Goal: Register for event/course

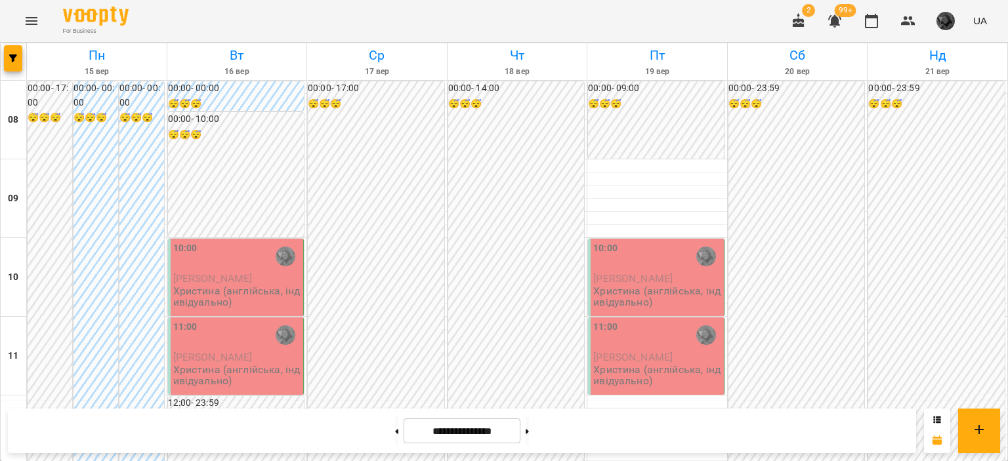
click at [4, 73] on div at bounding box center [14, 61] width 26 height 37
click at [11, 54] on icon "button" at bounding box center [13, 58] width 8 height 8
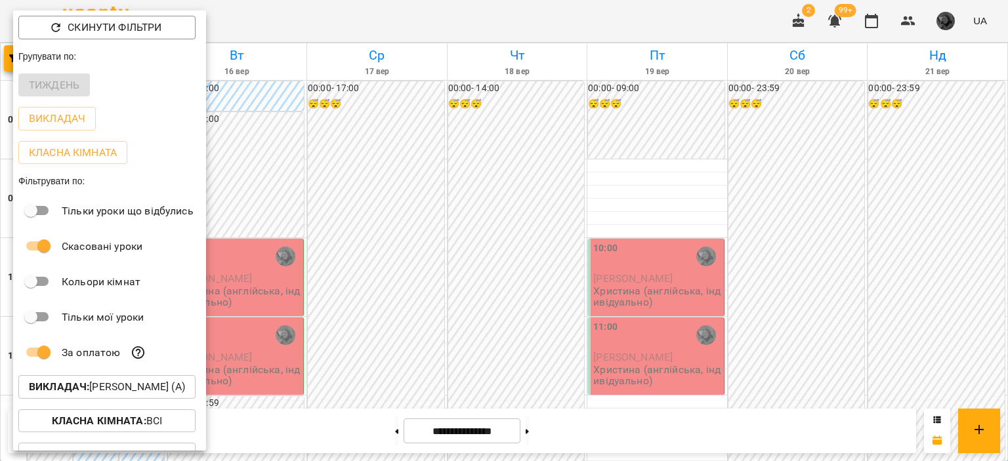
click at [149, 392] on p "Викладач : [PERSON_NAME] (а)" at bounding box center [107, 387] width 156 height 16
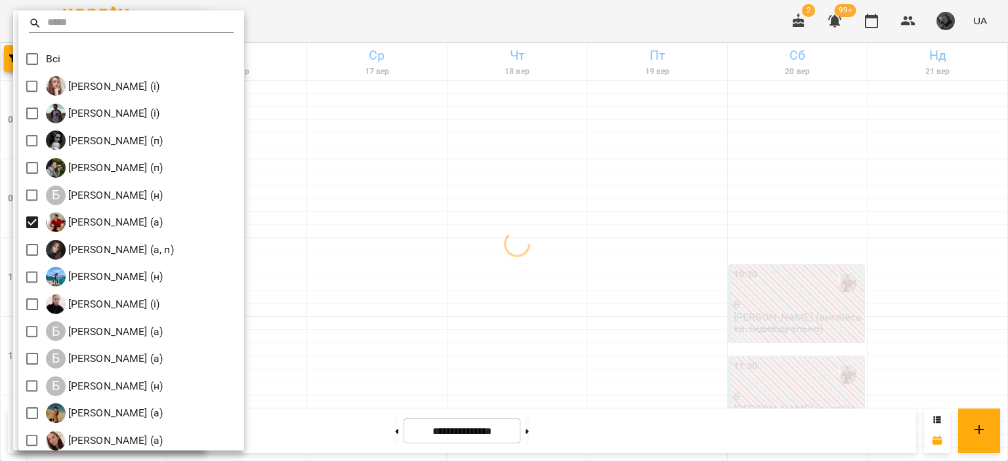
click at [426, 235] on div at bounding box center [504, 230] width 1008 height 461
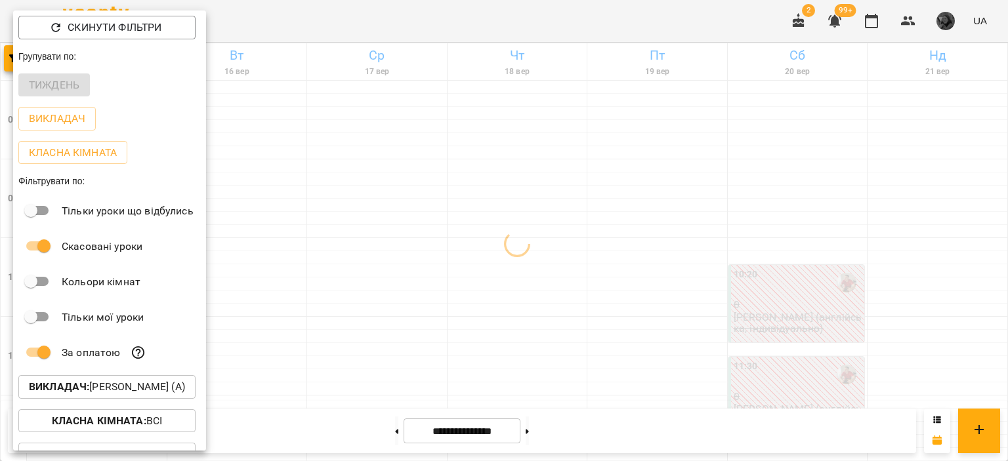
click at [426, 235] on div at bounding box center [504, 230] width 1008 height 461
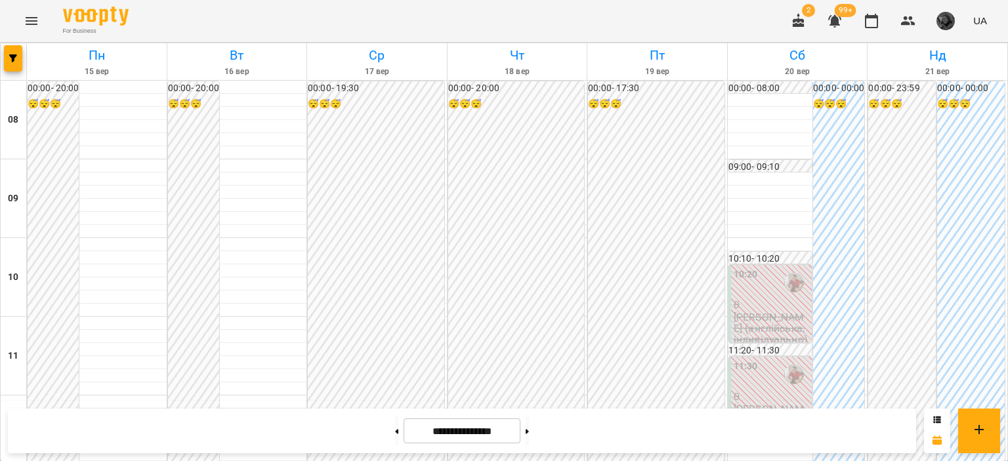
scroll to position [336, 0]
click at [529, 429] on icon at bounding box center [526, 431] width 3 height 5
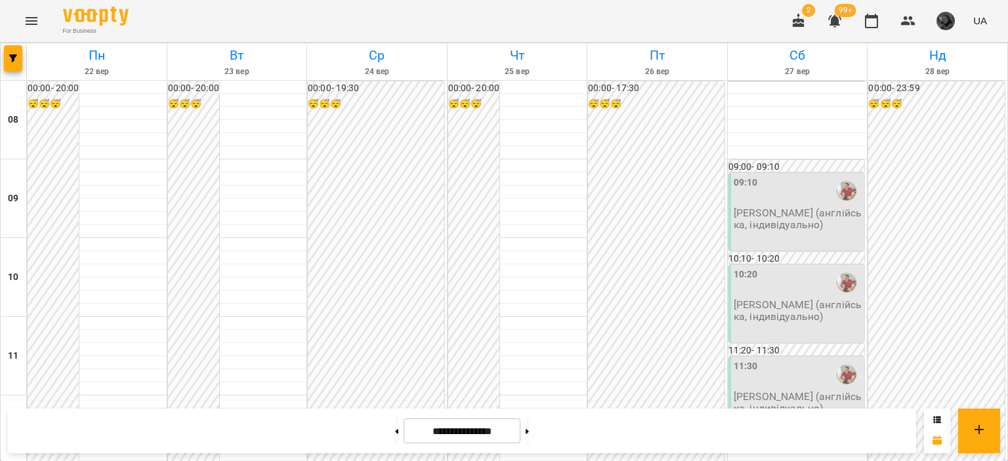
scroll to position [761, 0]
click at [396, 430] on icon at bounding box center [397, 431] width 3 height 5
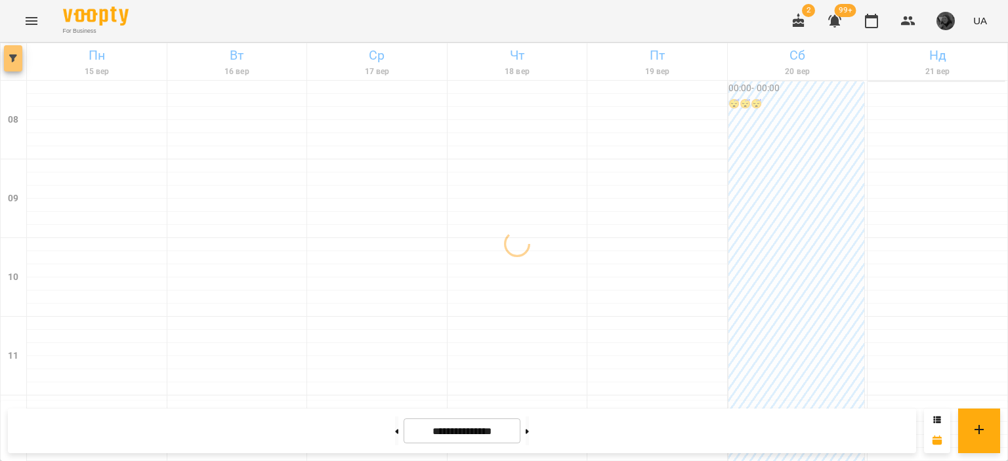
click at [16, 57] on icon "button" at bounding box center [13, 58] width 8 height 8
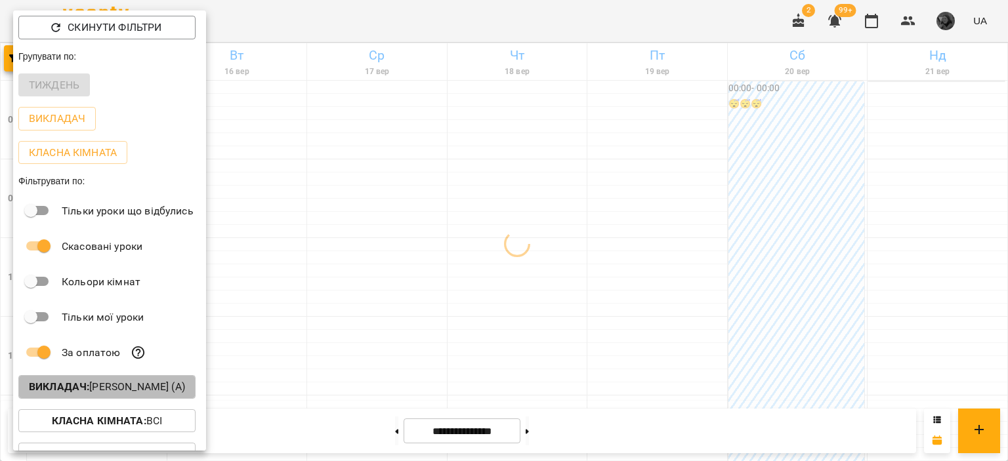
click at [134, 385] on p "Викладач : [PERSON_NAME] (а)" at bounding box center [107, 387] width 156 height 16
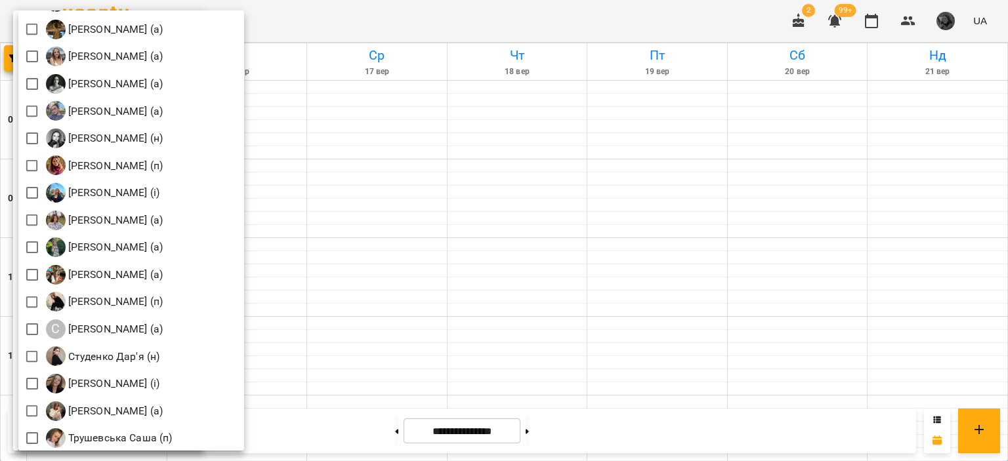
scroll to position [1723, 0]
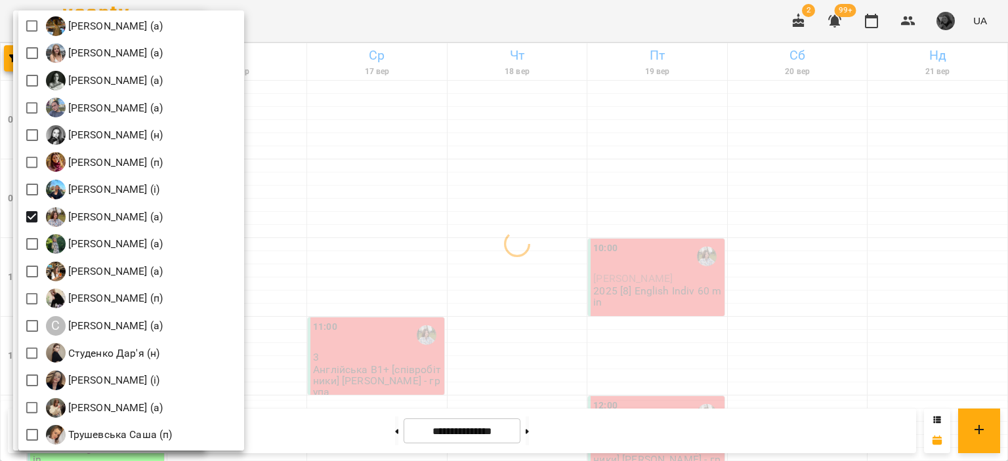
click at [436, 230] on div at bounding box center [504, 230] width 1008 height 461
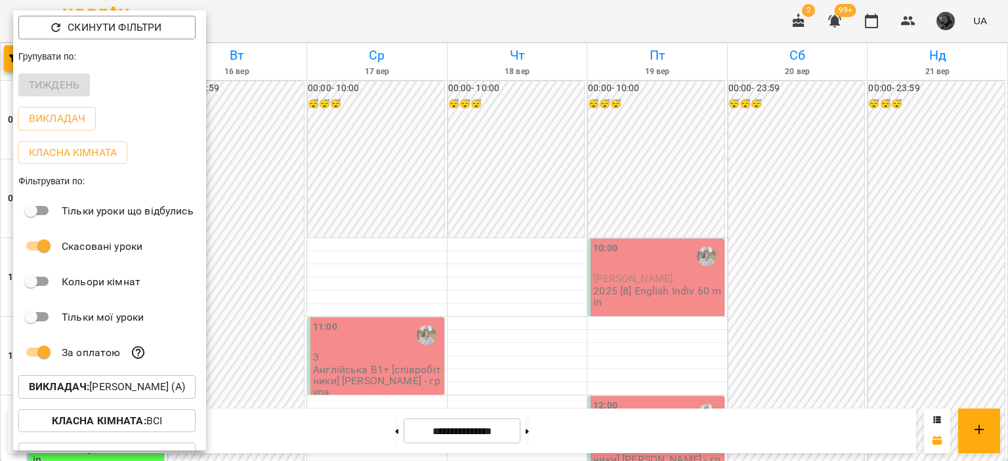
click at [436, 230] on div at bounding box center [504, 230] width 1008 height 461
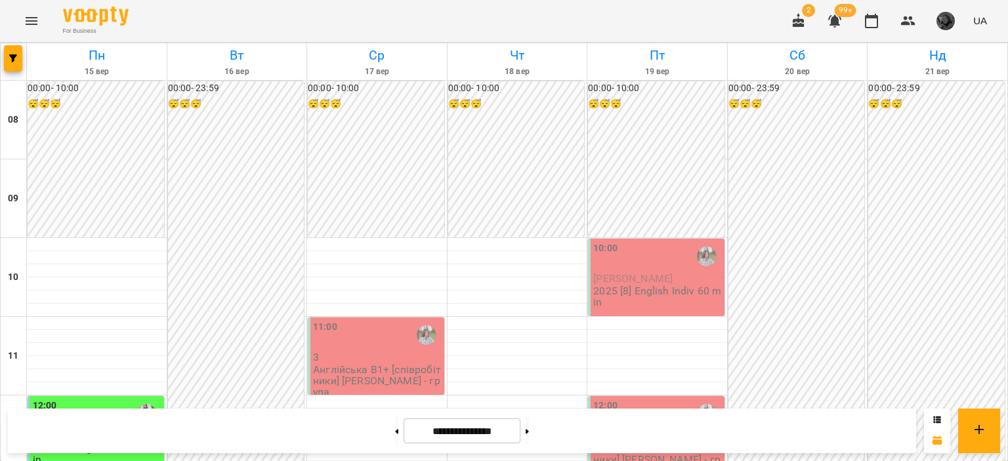
scroll to position [375, 0]
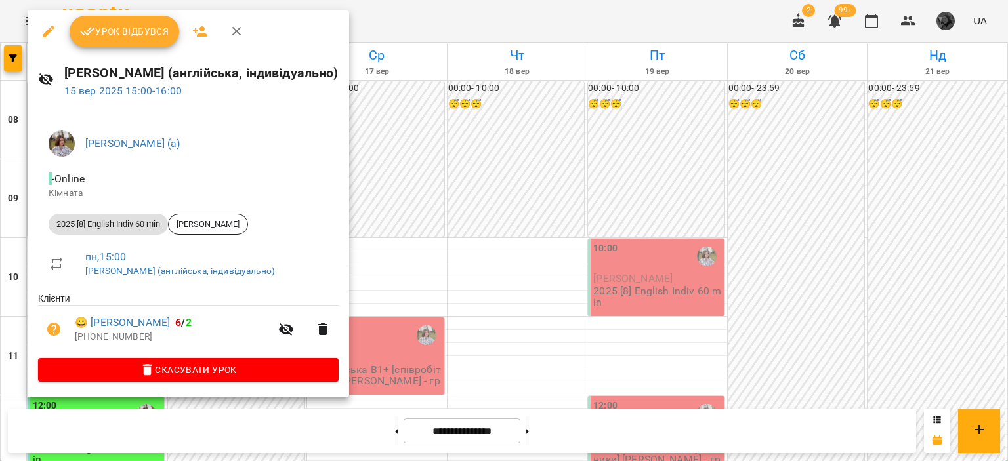
click at [367, 214] on div at bounding box center [504, 230] width 1008 height 461
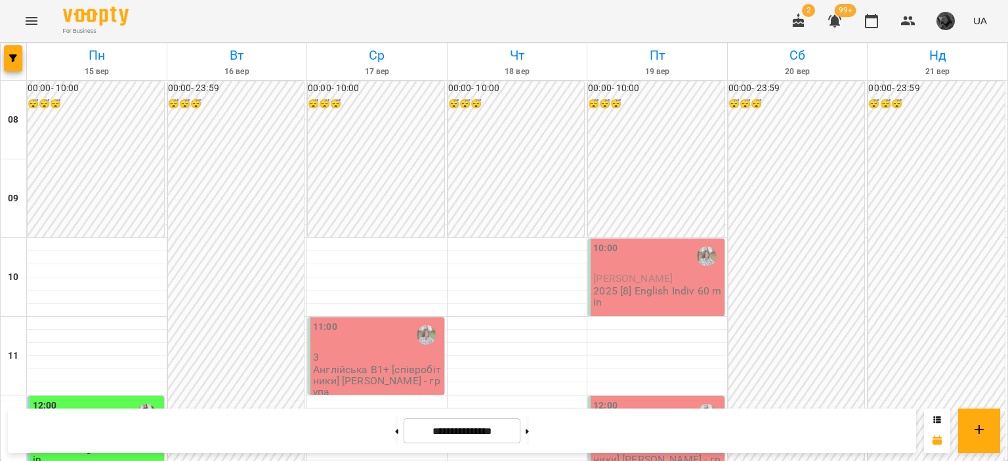
scroll to position [624, 0]
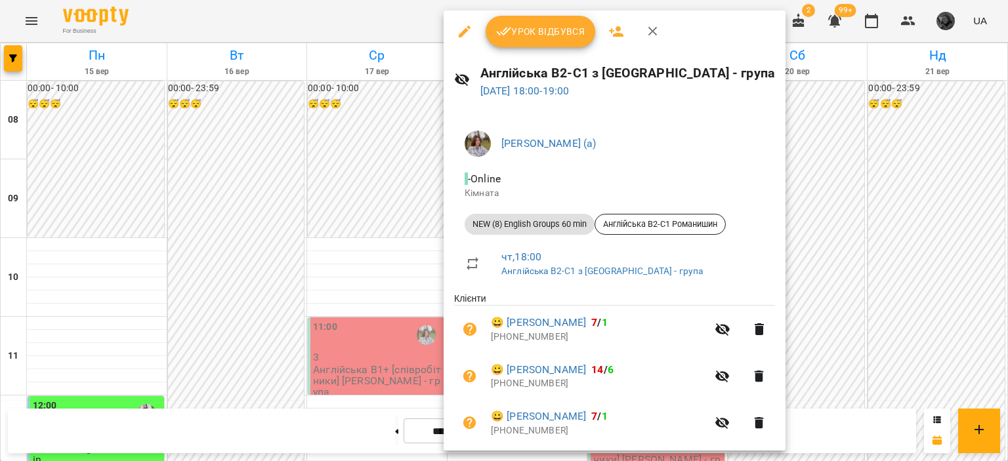
click at [249, 289] on div at bounding box center [504, 230] width 1008 height 461
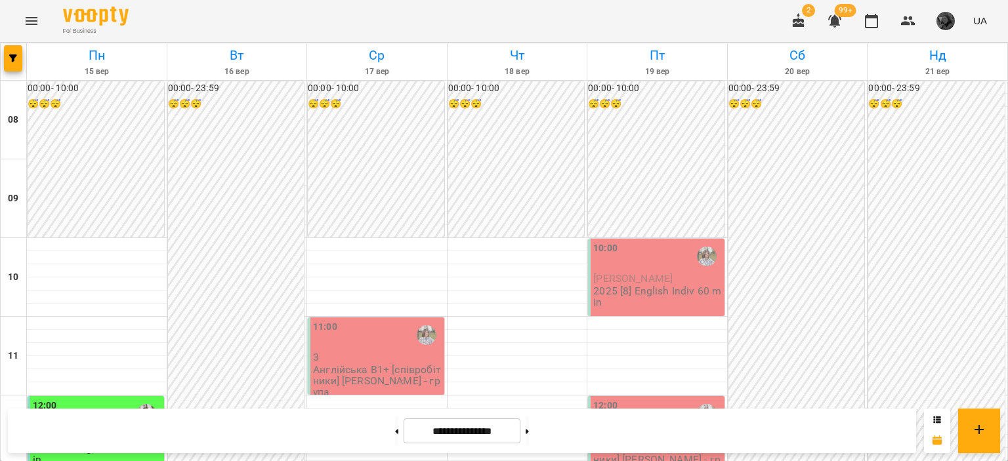
scroll to position [133, 0]
click at [665, 443] on p "Англійська В1+ [співробітники] [PERSON_NAME] - група" at bounding box center [657, 460] width 129 height 34
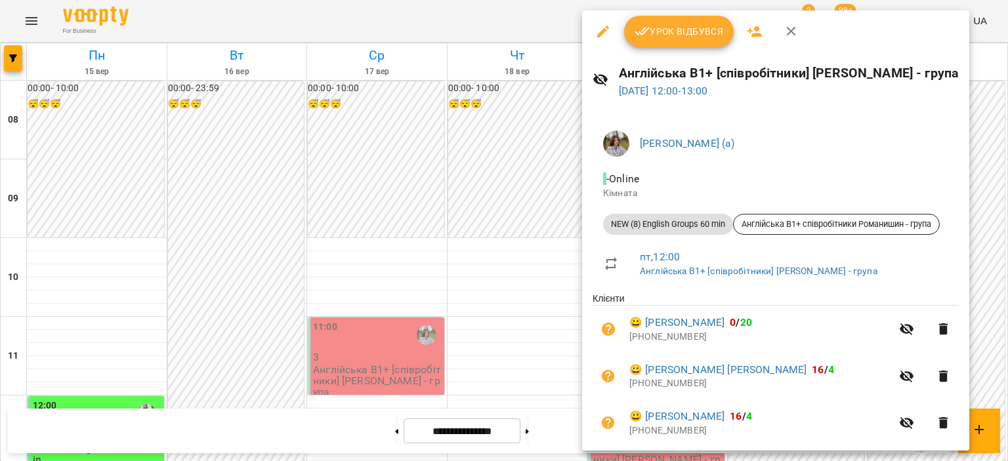
click at [457, 289] on div at bounding box center [504, 230] width 1008 height 461
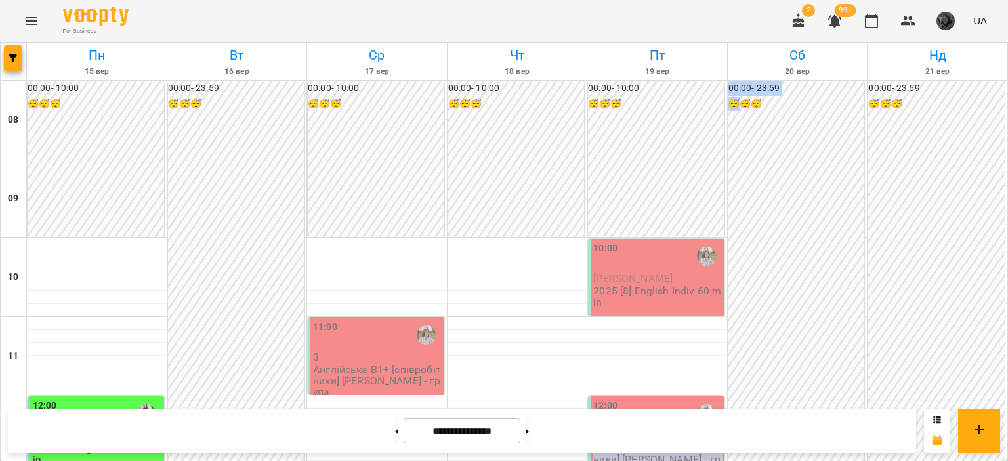
drag, startPoint x: 729, startPoint y: 312, endPoint x: 668, endPoint y: 300, distance: 62.3
click at [668, 430] on p "3" at bounding box center [657, 435] width 129 height 11
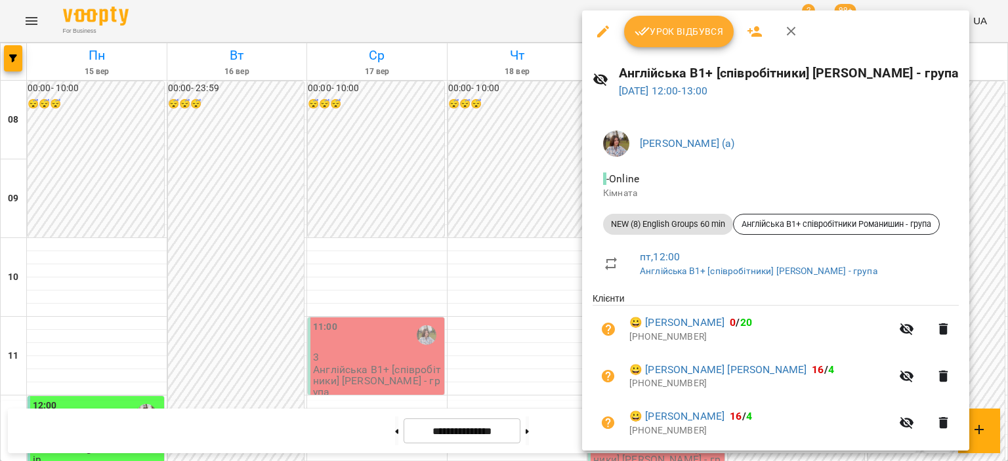
scroll to position [42, 0]
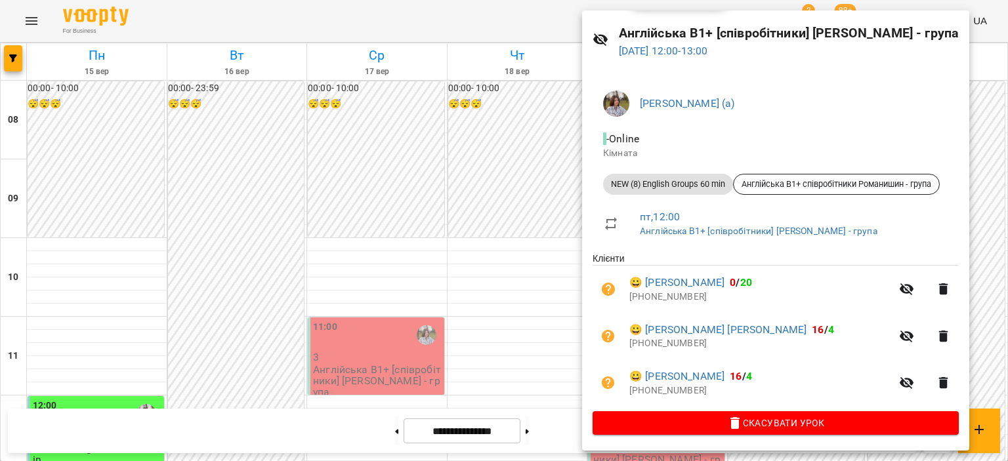
click at [504, 270] on div at bounding box center [504, 230] width 1008 height 461
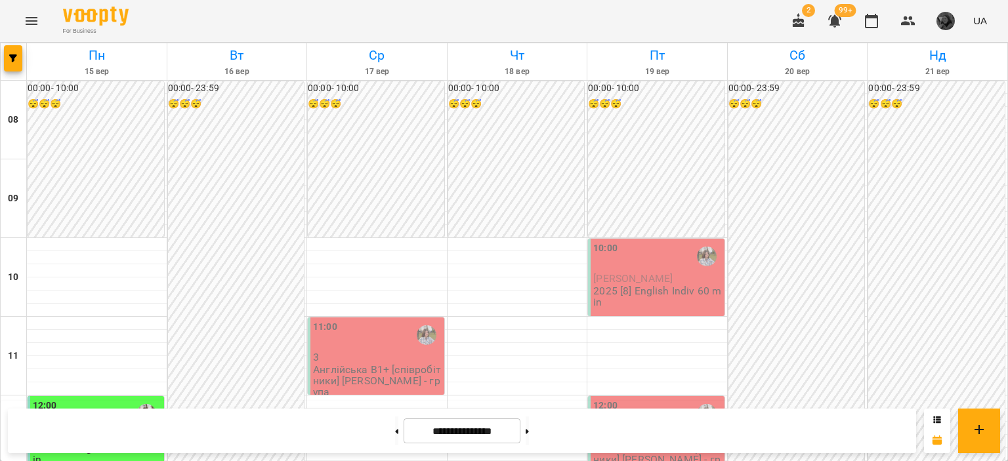
scroll to position [531, 0]
click at [529, 432] on button at bounding box center [526, 431] width 3 height 29
type input "**********"
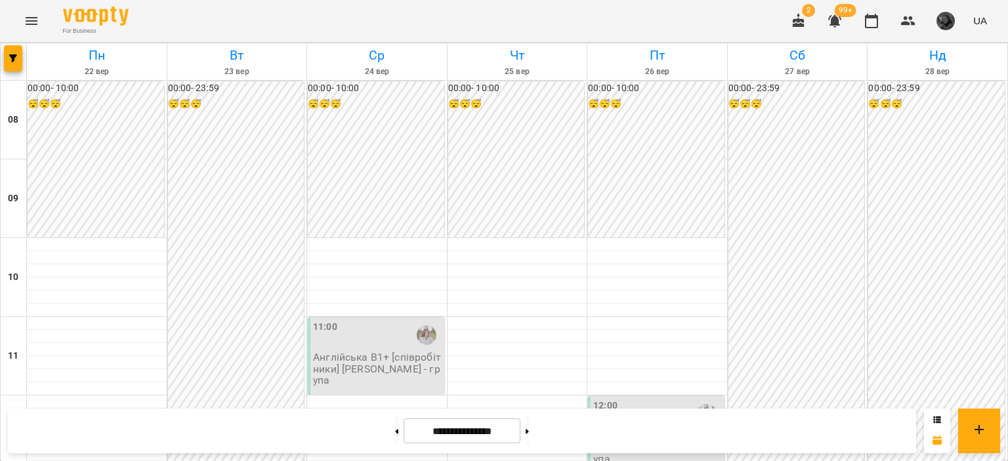
scroll to position [81, 0]
click at [9, 56] on icon "button" at bounding box center [13, 58] width 8 height 8
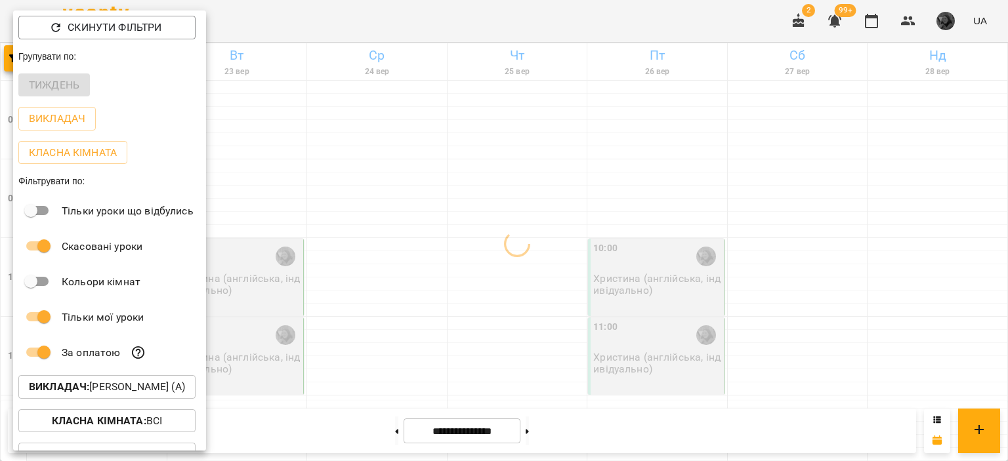
click at [478, 274] on div at bounding box center [504, 230] width 1008 height 461
